Goal: Information Seeking & Learning: Learn about a topic

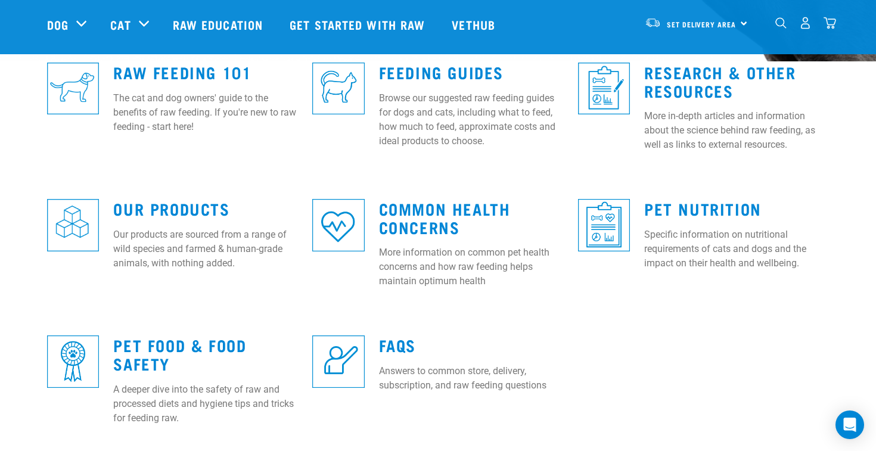
scroll to position [309, 0]
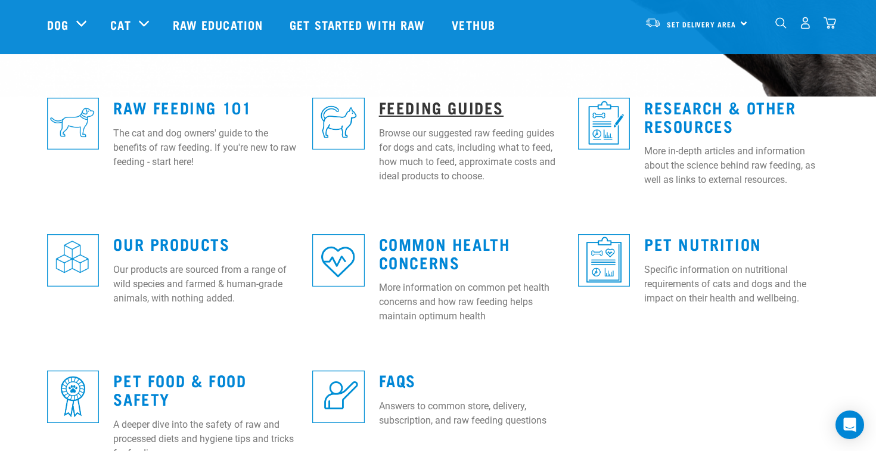
click at [408, 103] on link "Feeding Guides" at bounding box center [441, 107] width 125 height 9
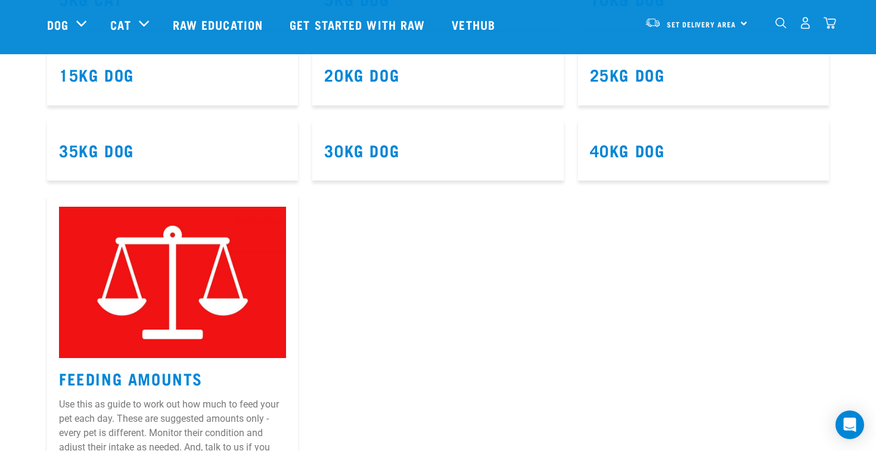
scroll to position [602, 0]
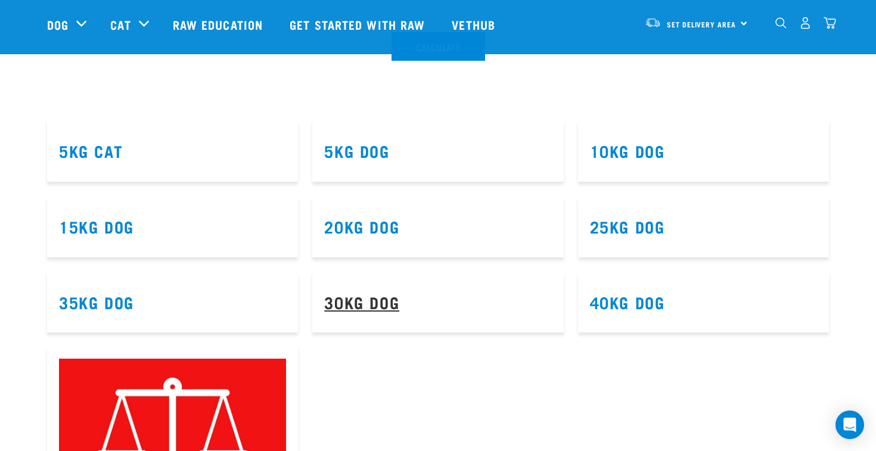
click at [359, 301] on link "30kg Dog" at bounding box center [361, 302] width 75 height 9
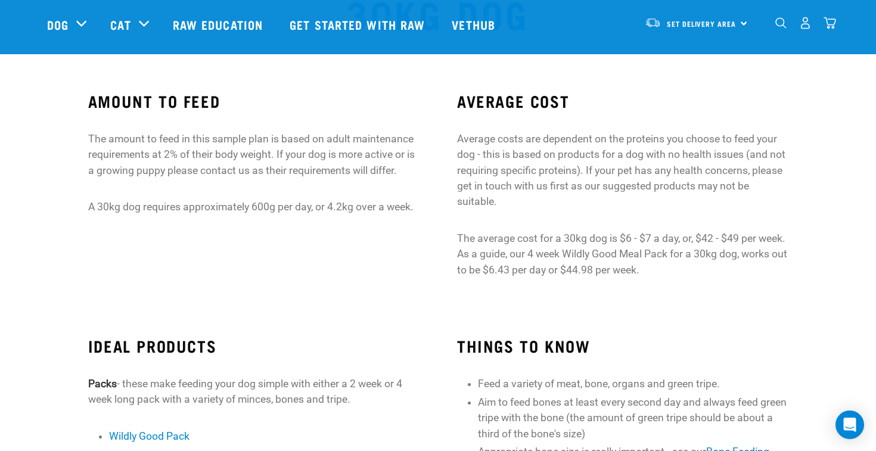
scroll to position [52, 0]
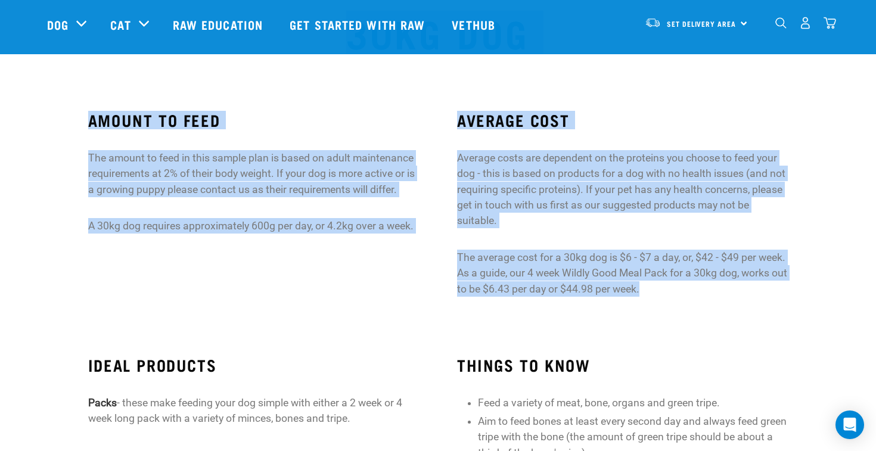
drag, startPoint x: 735, startPoint y: 327, endPoint x: 507, endPoint y: 51, distance: 357.8
click at [487, 202] on p "Average costs are dependent on the proteins you choose to feed your dog - this …" at bounding box center [622, 189] width 331 height 79
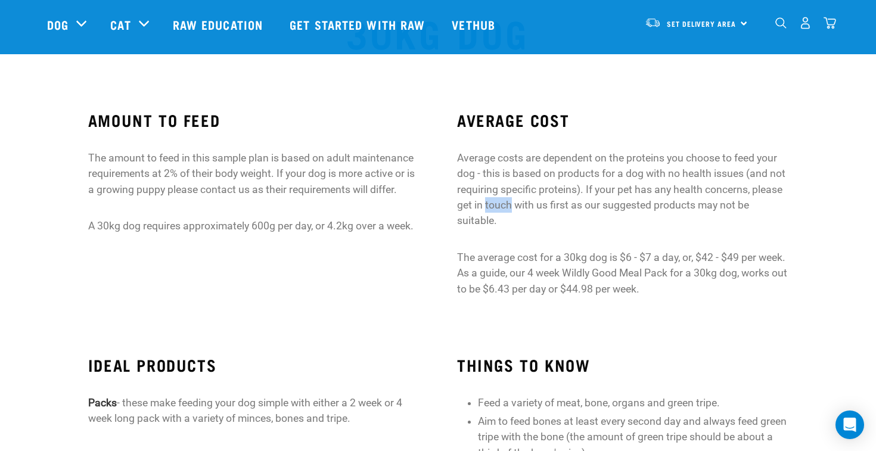
click at [487, 202] on p "Average costs are dependent on the proteins you choose to feed your dog - this …" at bounding box center [622, 189] width 331 height 79
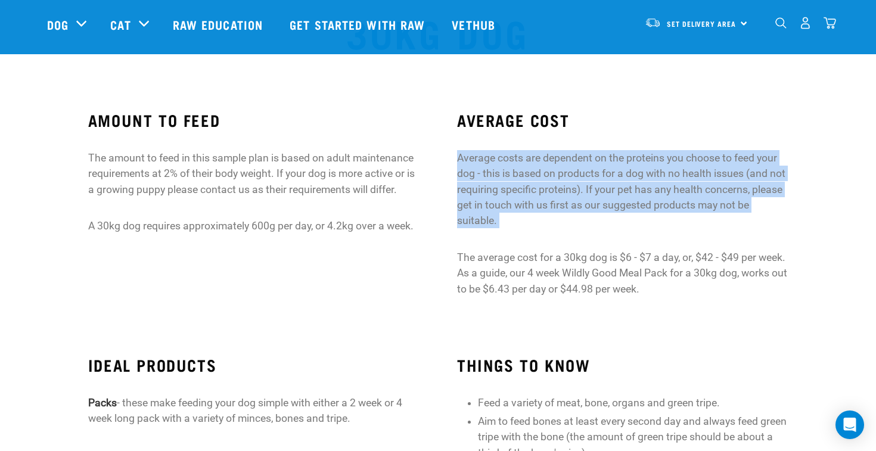
click at [487, 202] on p "Average costs are dependent on the proteins you choose to feed your dog - this …" at bounding box center [622, 189] width 331 height 79
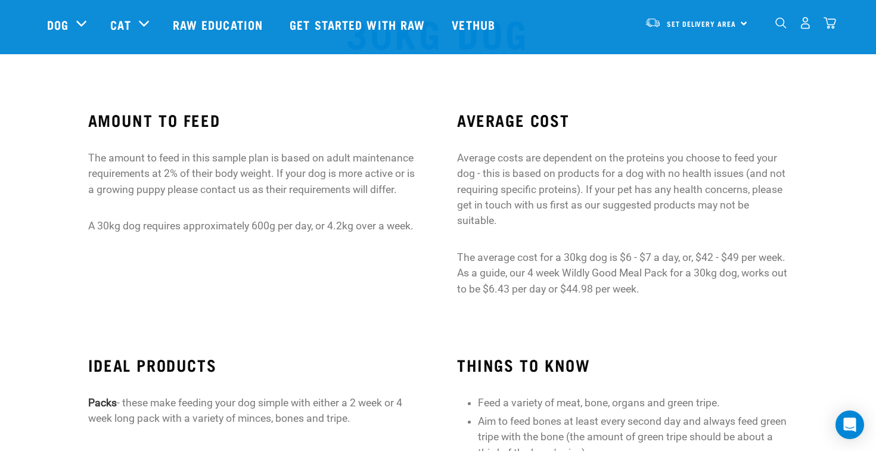
click at [656, 252] on p "The average cost for a 30kg dog is $6 - $7 a day, or, $42 - $49 per week. As a …" at bounding box center [622, 273] width 331 height 47
